Goal: Task Accomplishment & Management: Use online tool/utility

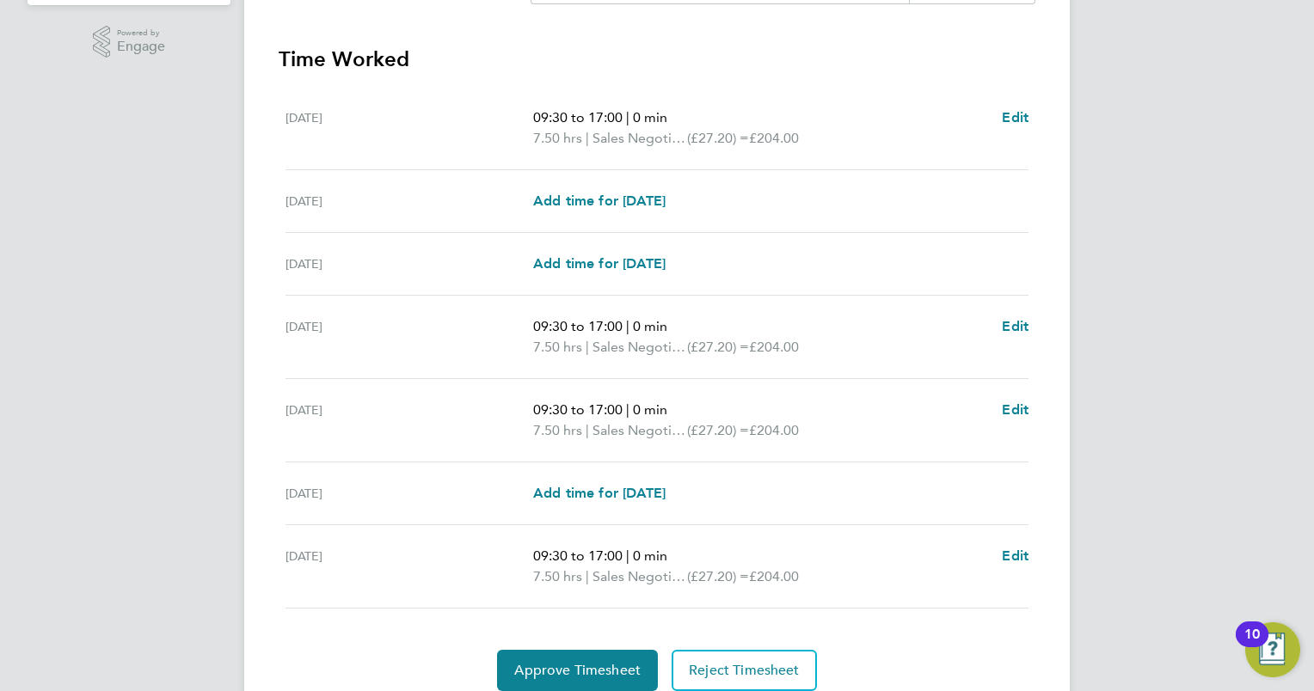
scroll to position [528, 0]
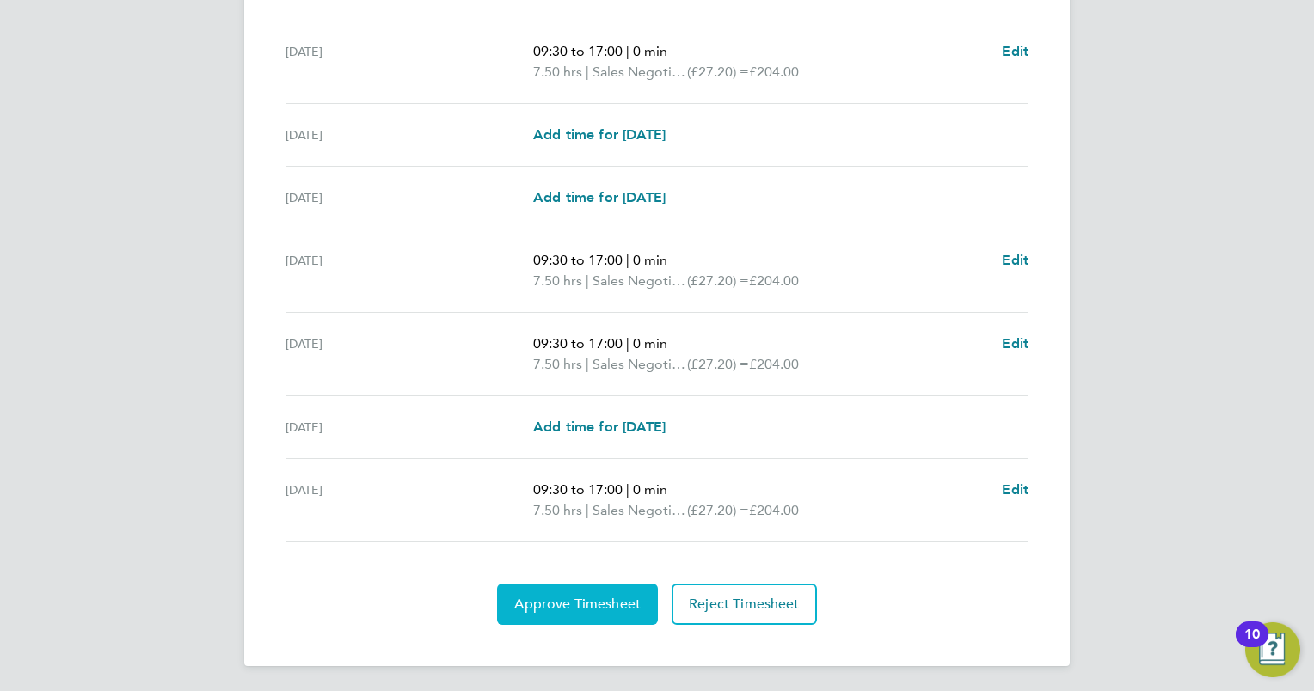
click at [597, 598] on span "Approve Timesheet" at bounding box center [577, 604] width 126 height 17
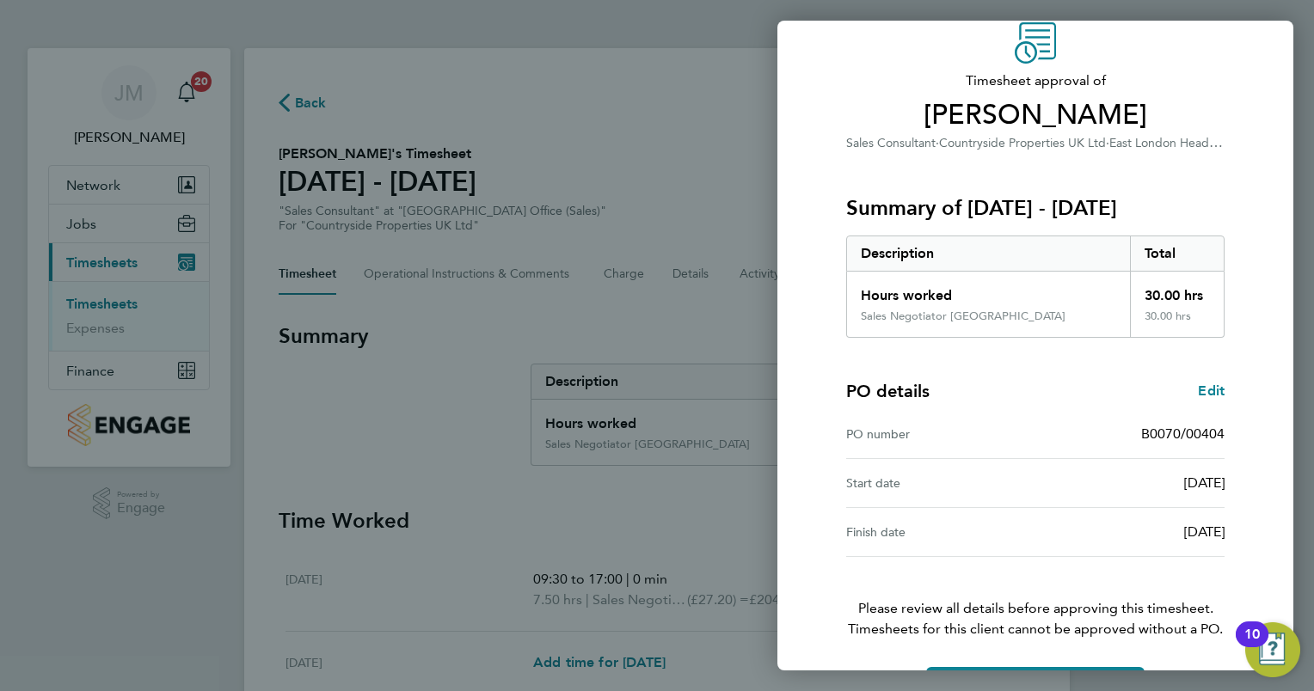
scroll to position [131, 0]
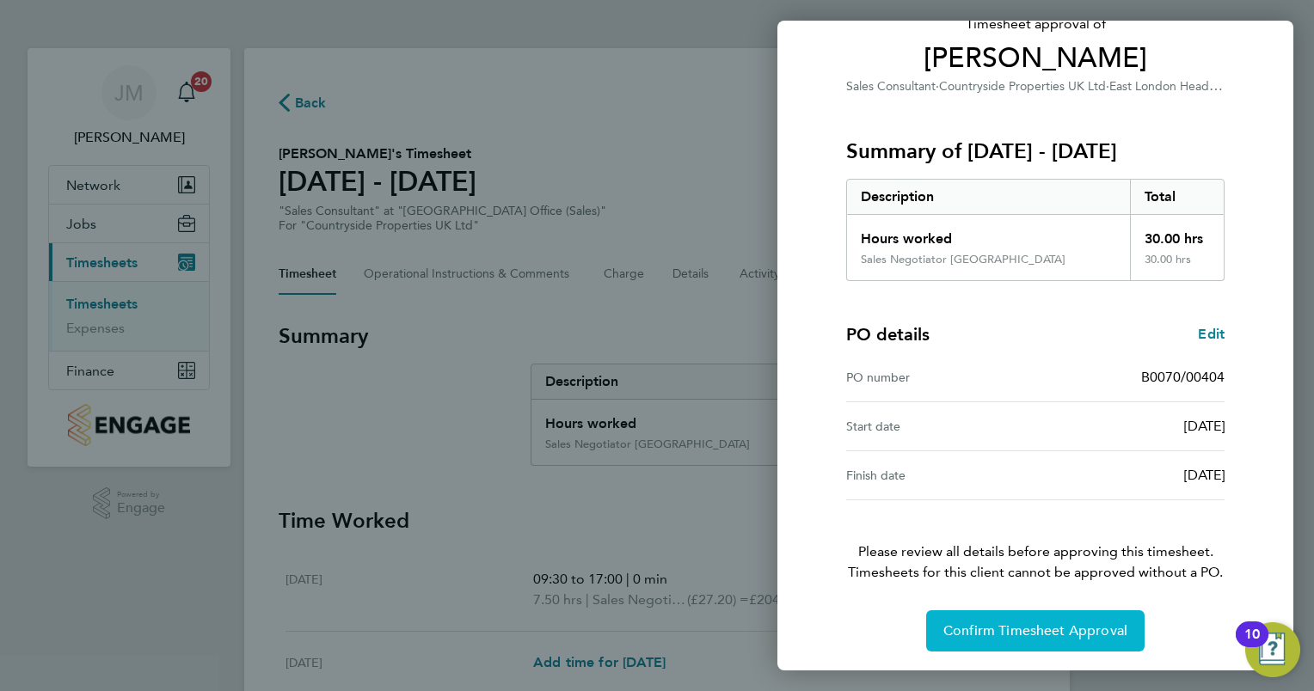
click at [1055, 623] on span "Confirm Timesheet Approval" at bounding box center [1035, 631] width 184 height 17
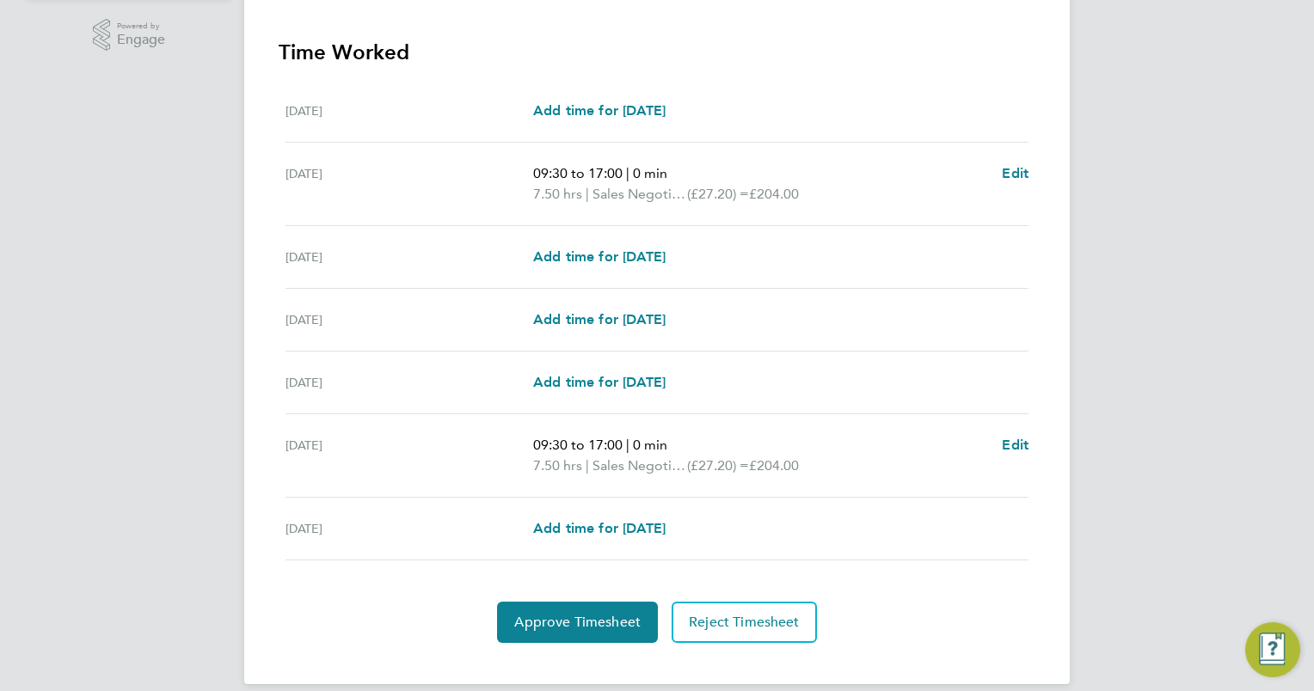
scroll to position [487, 0]
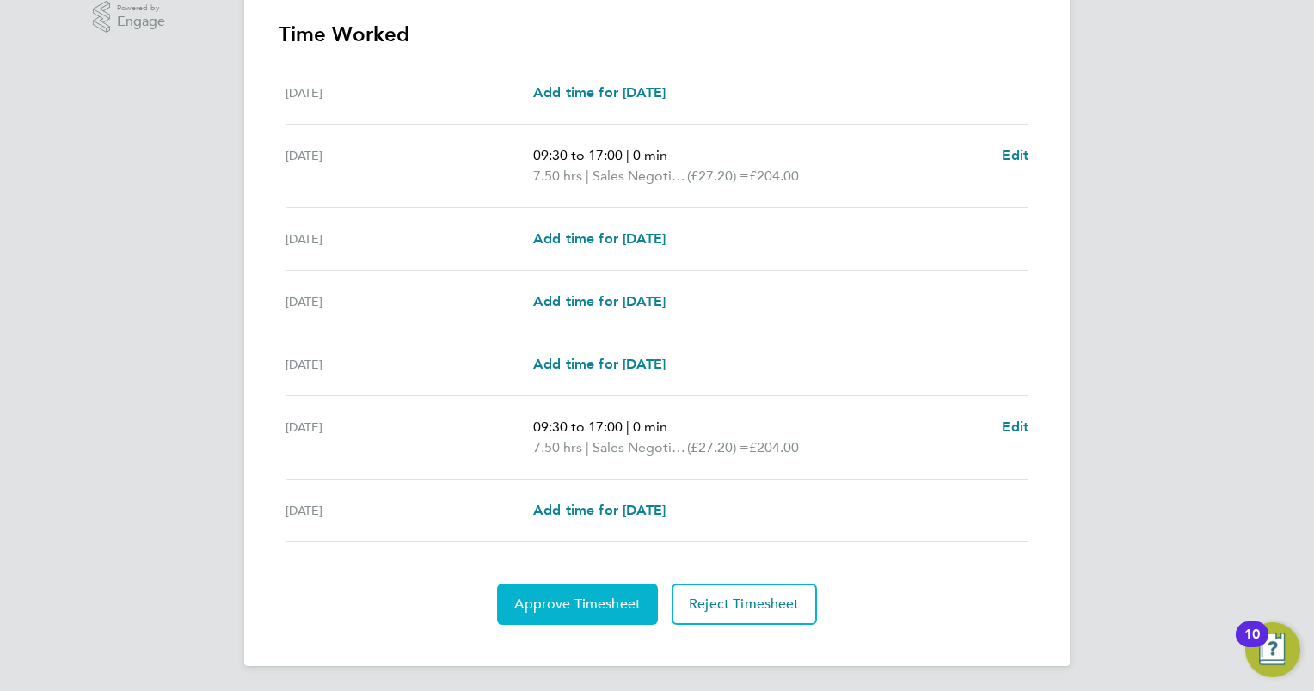
drag, startPoint x: 582, startPoint y: 606, endPoint x: 592, endPoint y: 604, distance: 9.6
click at [582, 606] on span "Approve Timesheet" at bounding box center [577, 604] width 126 height 17
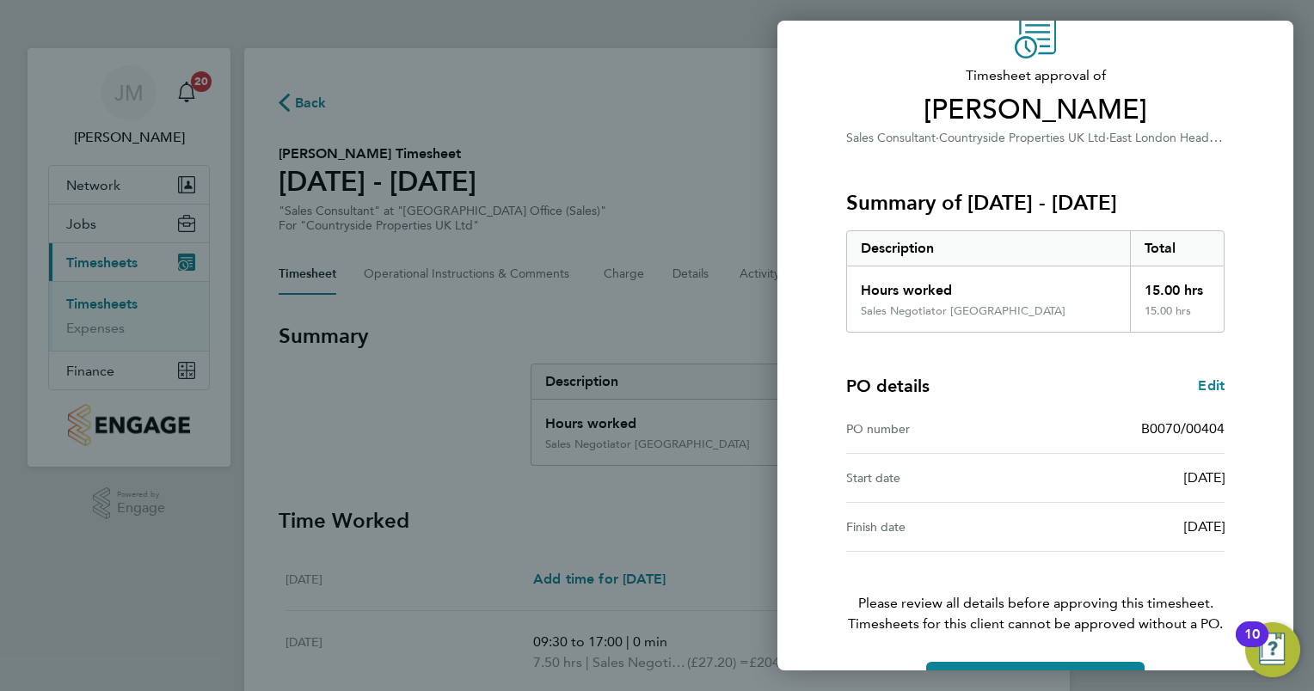
scroll to position [131, 0]
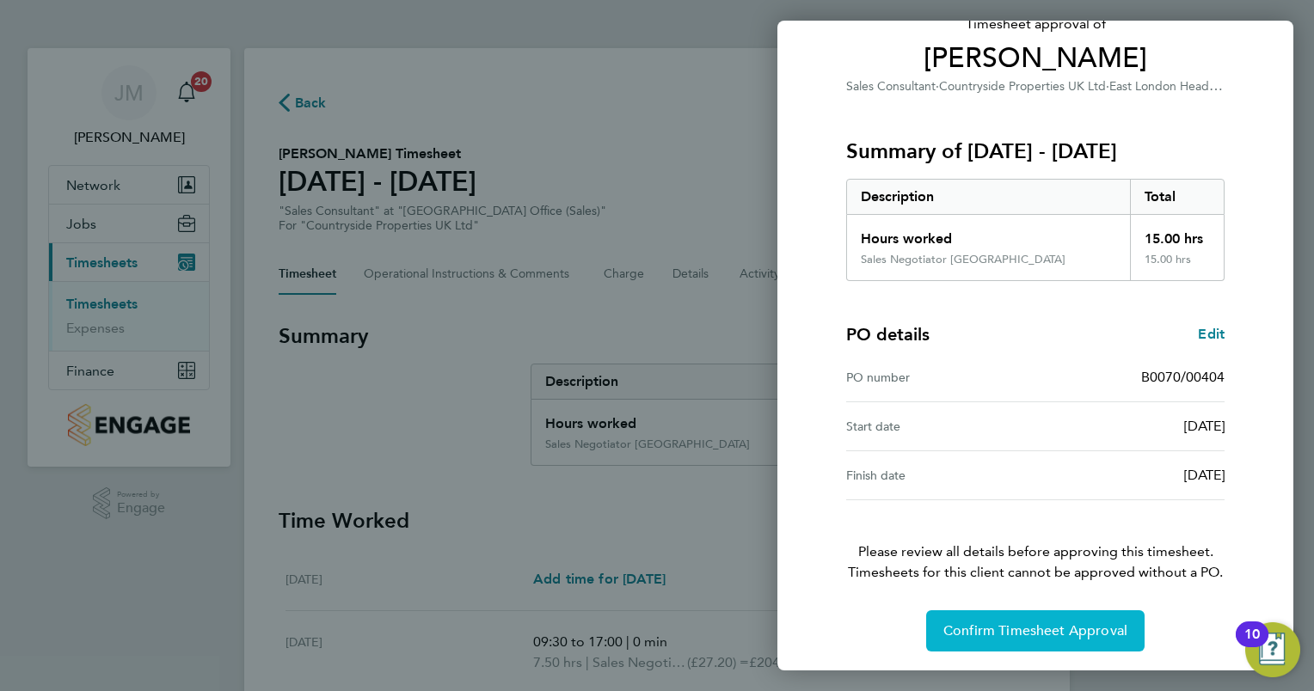
click at [1083, 623] on span "Confirm Timesheet Approval" at bounding box center [1035, 631] width 184 height 17
